Goal: Information Seeking & Learning: Learn about a topic

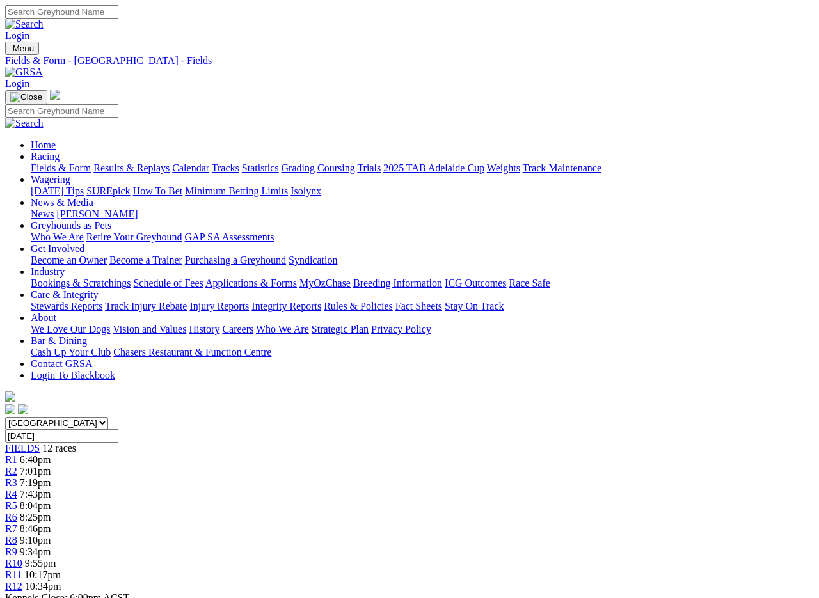
click at [47, 162] on link "Fields & Form" at bounding box center [61, 167] width 60 height 11
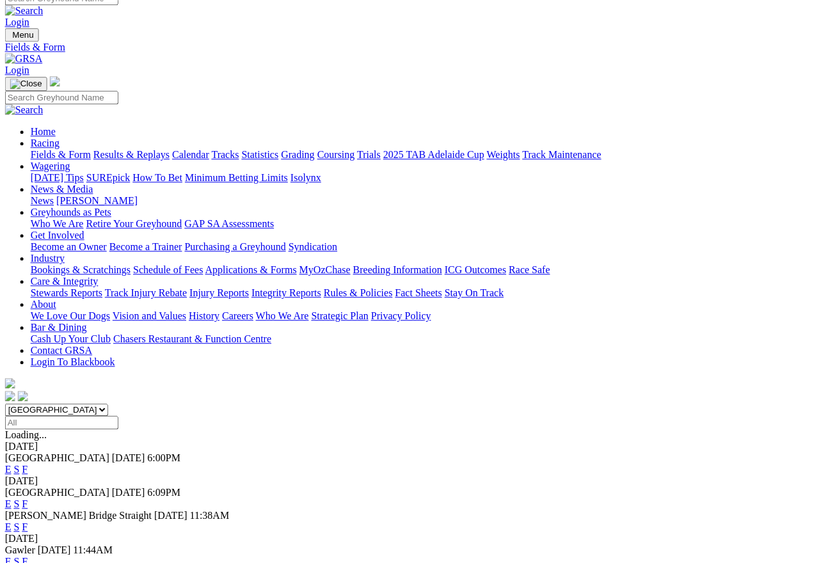
scroll to position [13, 1]
click at [28, 464] on link "F" at bounding box center [25, 469] width 6 height 11
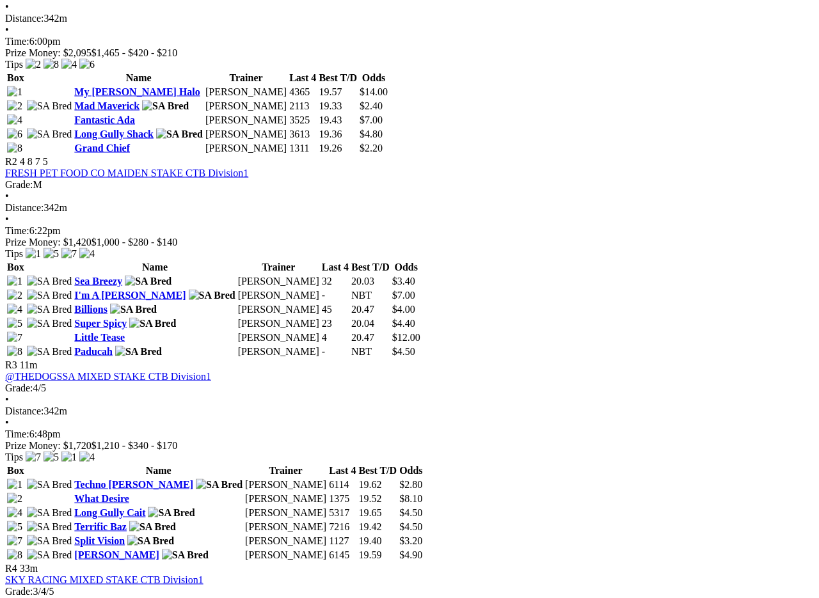
scroll to position [689, 0]
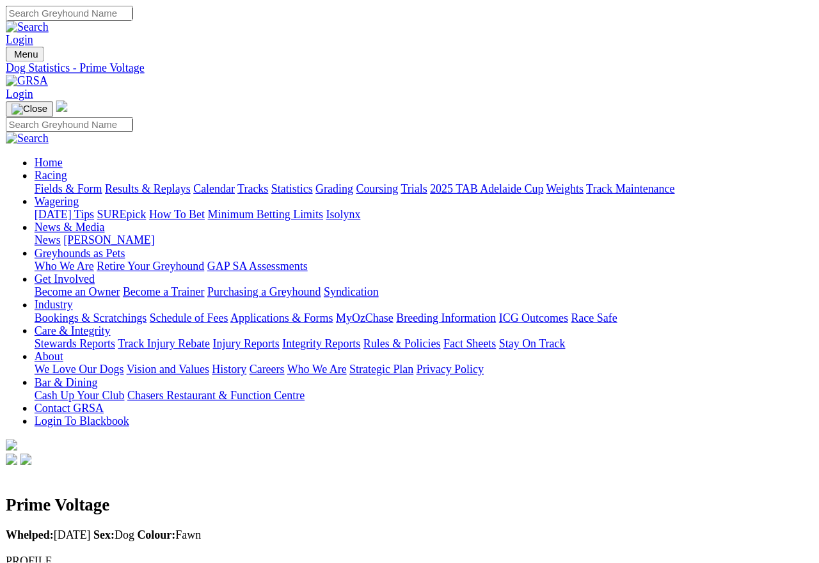
scroll to position [10, 0]
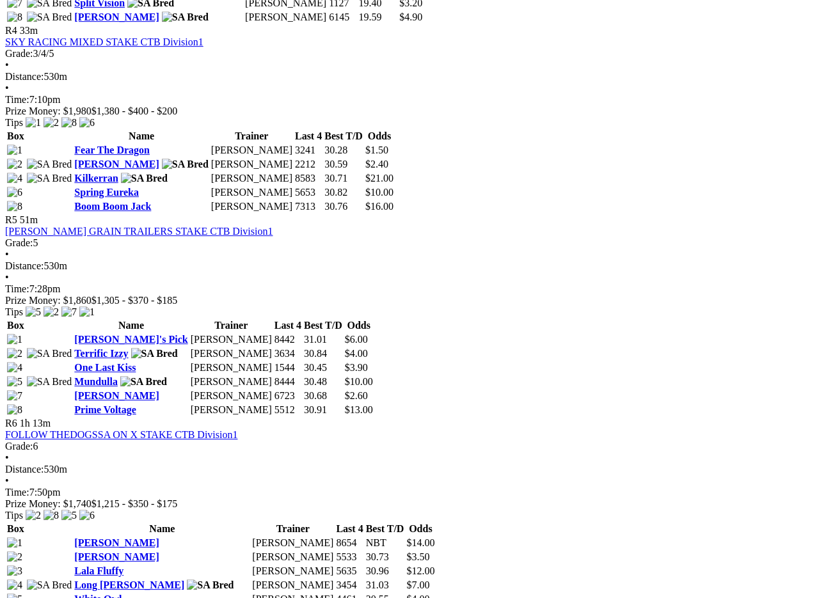
scroll to position [1227, 0]
